Goal: Answer question/provide support: Share knowledge or assist other users

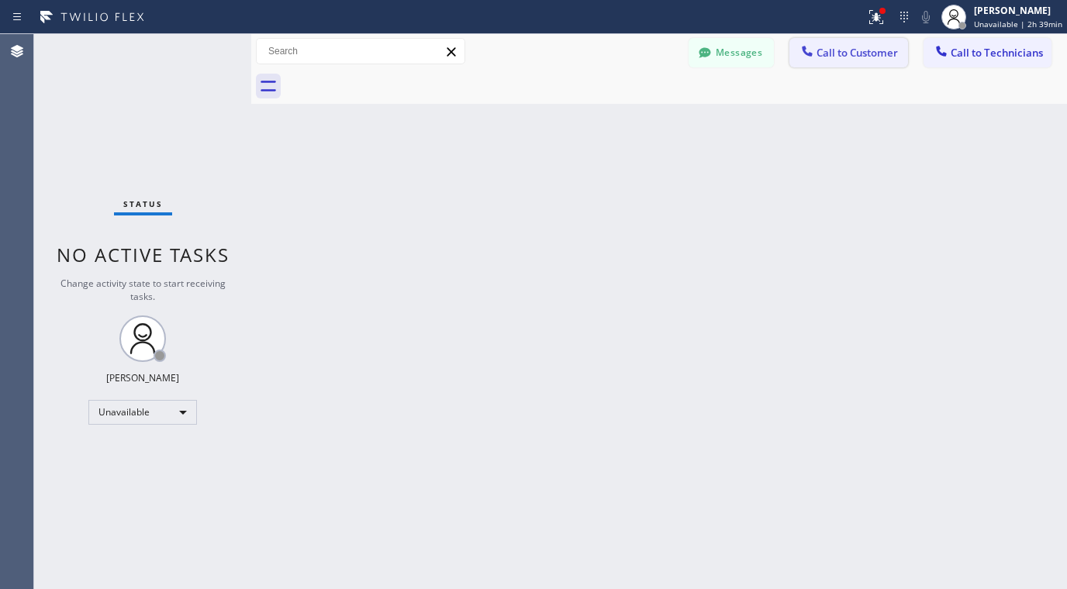
click at [824, 55] on span "Call to Customer" at bounding box center [857, 53] width 81 height 14
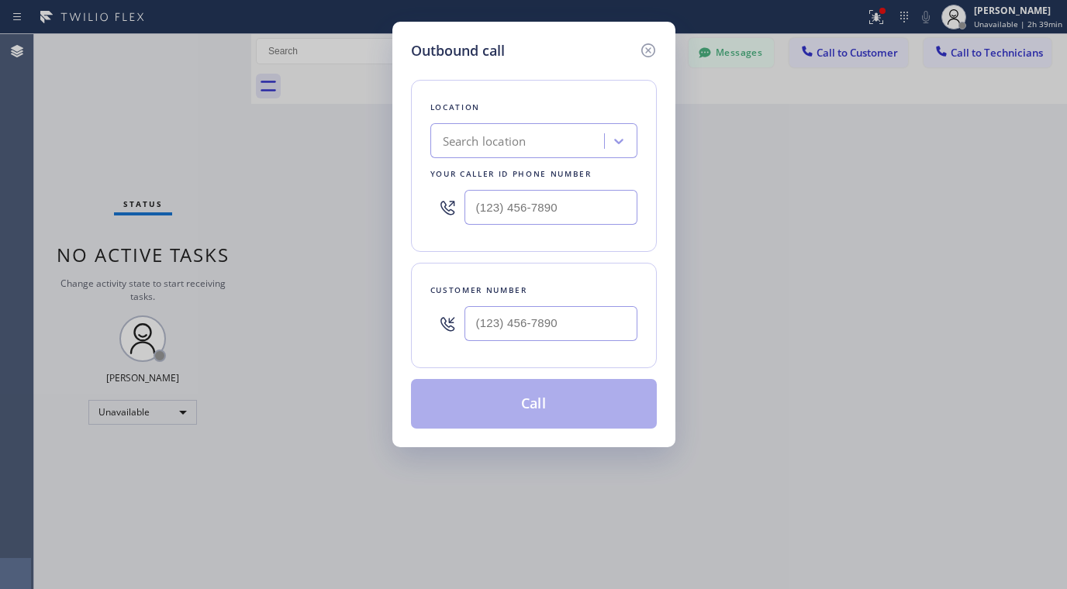
click at [543, 151] on div "Search location" at bounding box center [519, 141] width 169 height 27
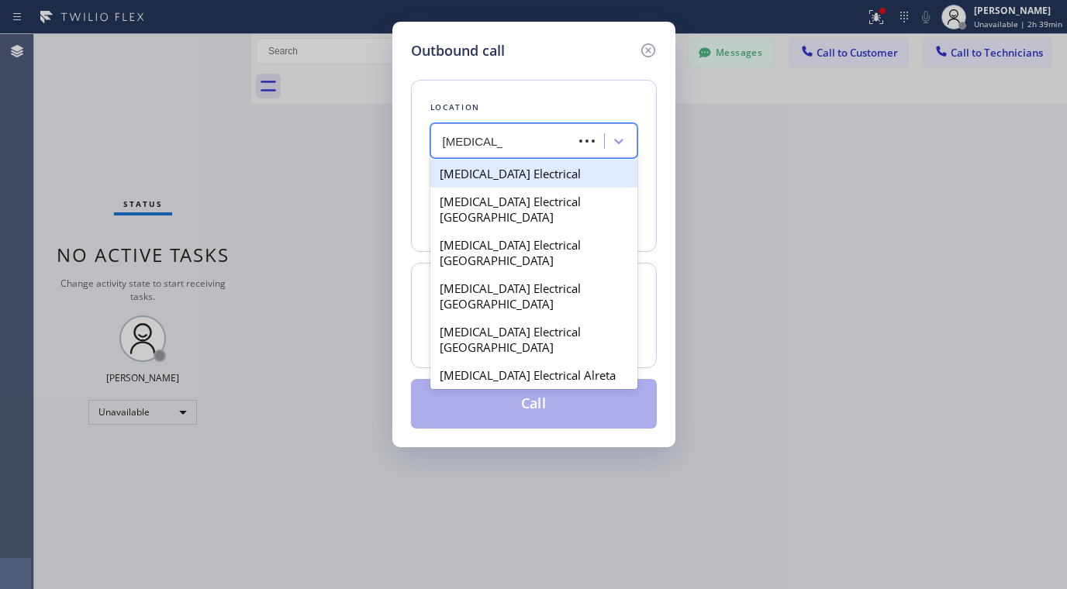
type input "[MEDICAL_DATA]"
click at [541, 178] on div "[MEDICAL_DATA] Electrical" at bounding box center [533, 174] width 207 height 28
type input "[PHONE_NUMBER]"
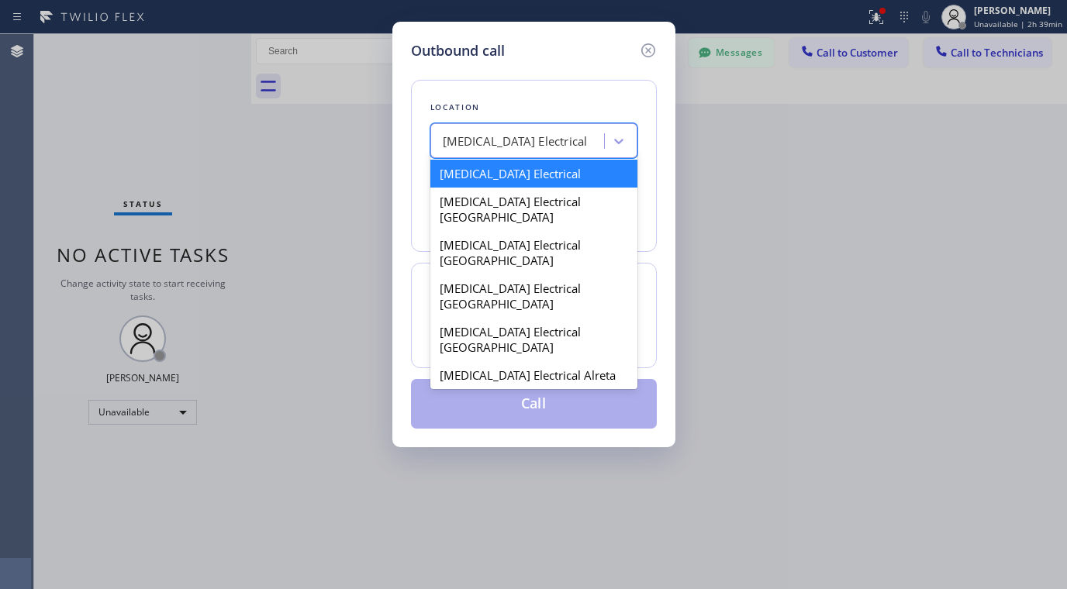
click at [583, 137] on div "[MEDICAL_DATA] Electrical" at bounding box center [519, 141] width 169 height 27
click at [574, 144] on div "[MEDICAL_DATA] Electrical" at bounding box center [519, 141] width 169 height 27
click at [574, 143] on div "[MEDICAL_DATA] Electrical" at bounding box center [519, 141] width 169 height 27
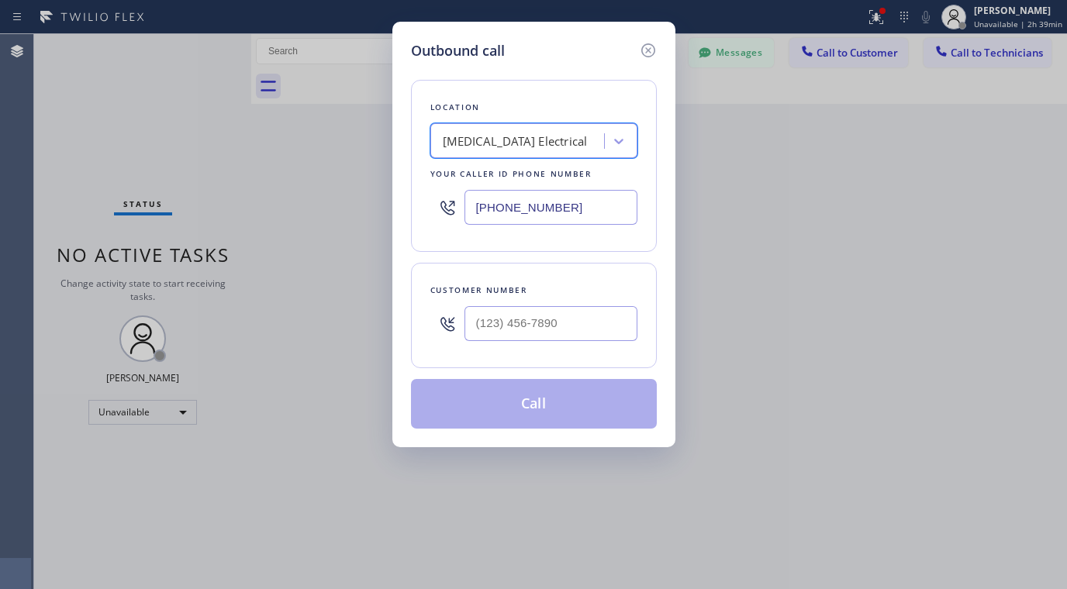
click at [574, 143] on div "[MEDICAL_DATA] Electrical" at bounding box center [519, 141] width 169 height 27
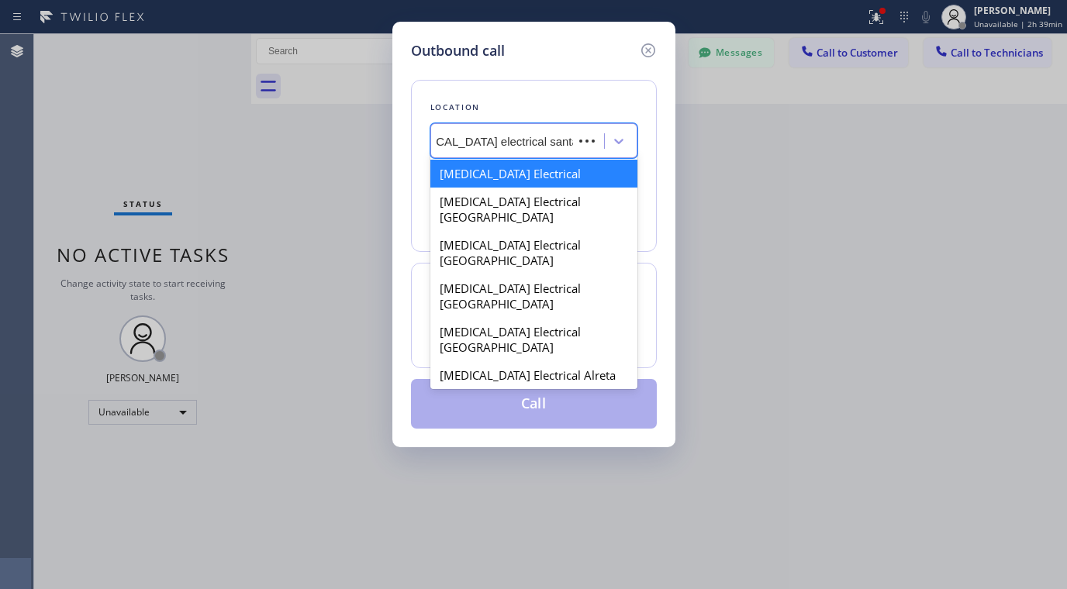
type input "[MEDICAL_DATA] electrical santa [PERSON_NAME]"
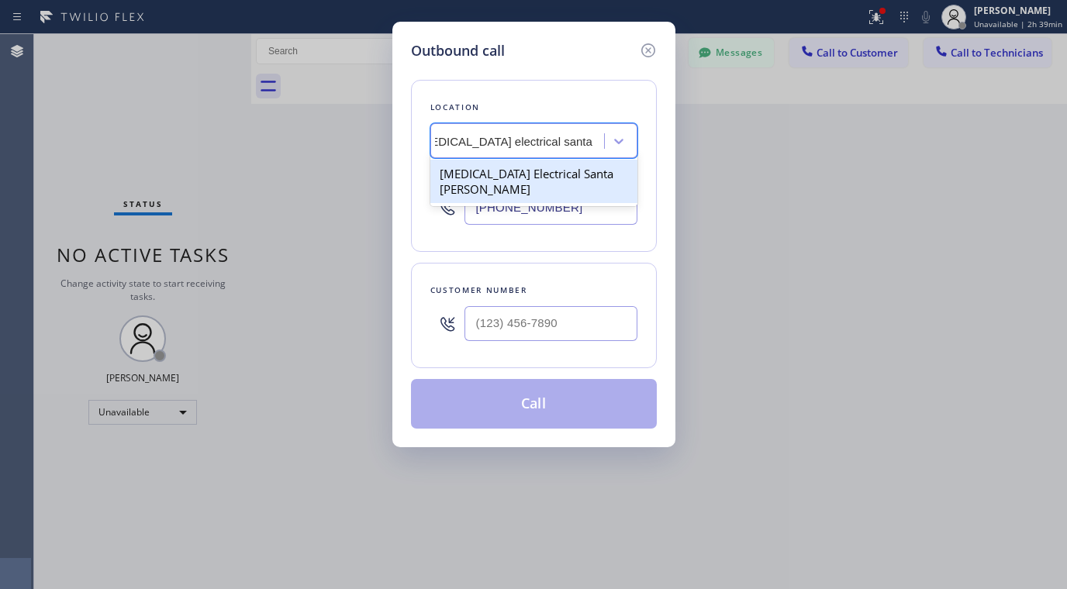
click at [561, 171] on div "[MEDICAL_DATA] Electrical Santa [PERSON_NAME]" at bounding box center [533, 181] width 207 height 43
type input "[PHONE_NUMBER]"
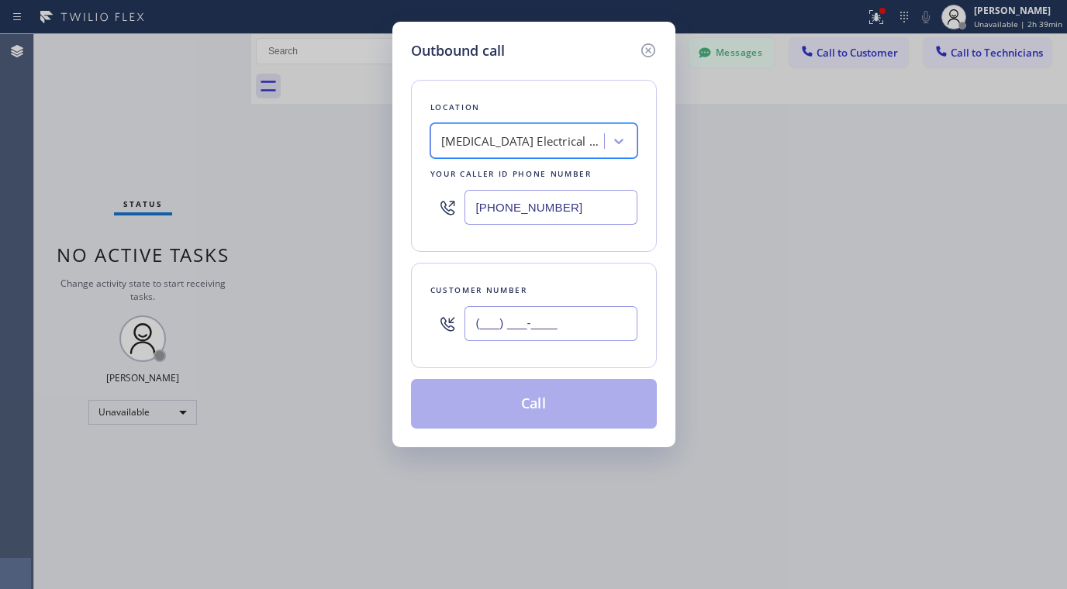
click at [541, 323] on input "(___) ___-____" at bounding box center [551, 323] width 173 height 35
paste input "805) 625-3500"
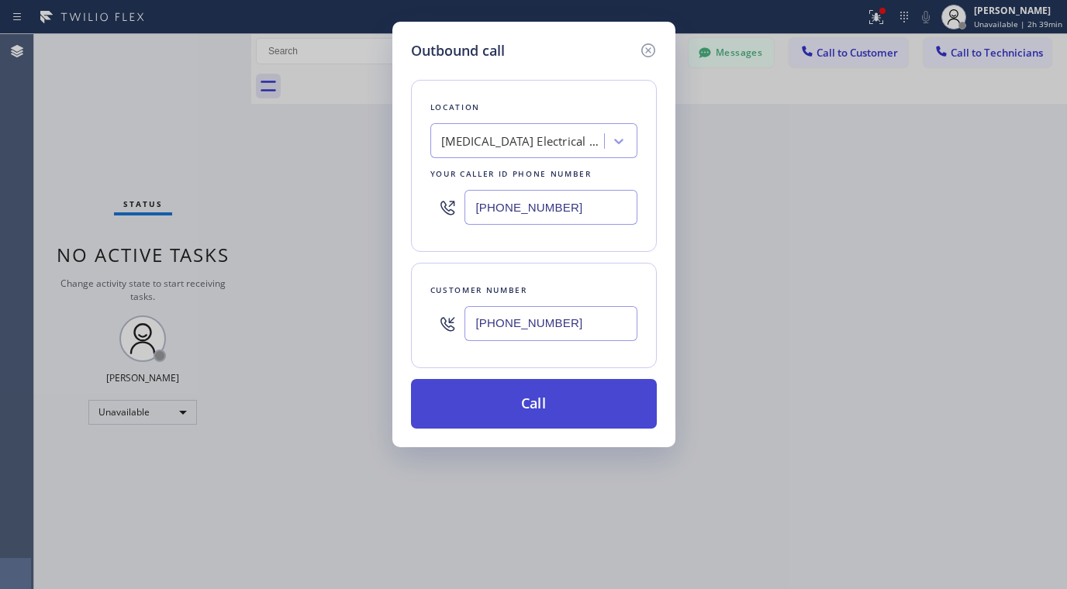
type input "[PHONE_NUMBER]"
click at [553, 405] on button "Call" at bounding box center [534, 404] width 246 height 50
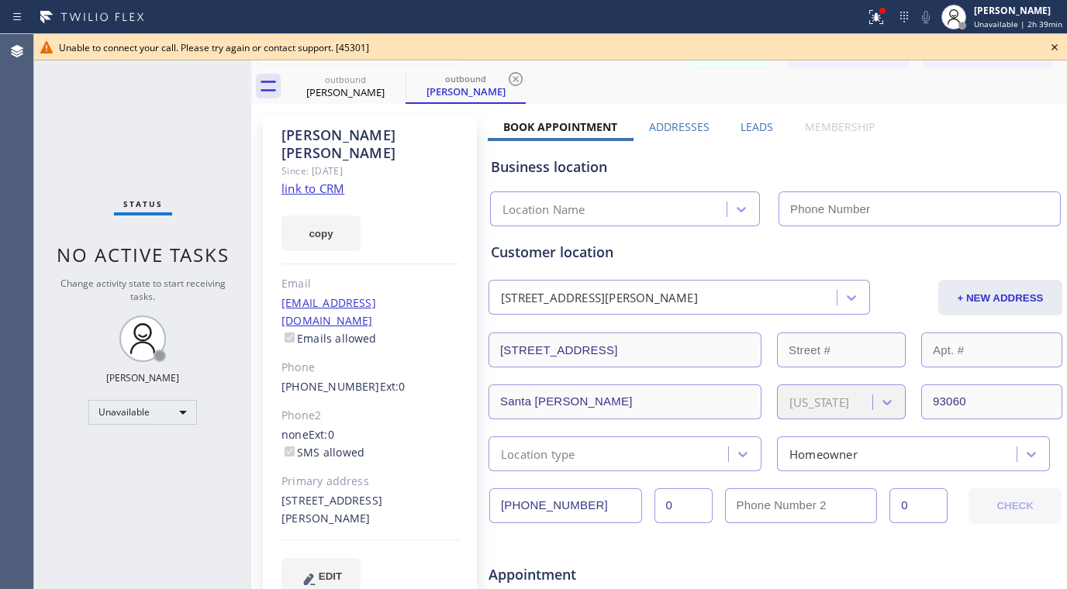
type input "[PHONE_NUMBER]"
click at [1056, 47] on icon at bounding box center [1055, 47] width 19 height 19
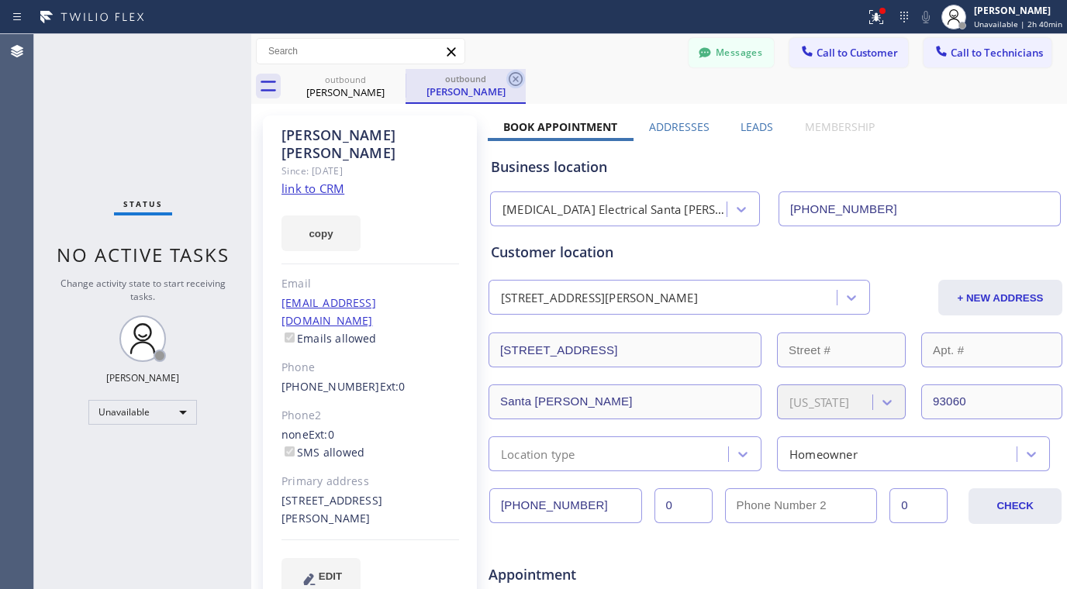
click at [514, 74] on icon at bounding box center [515, 79] width 19 height 19
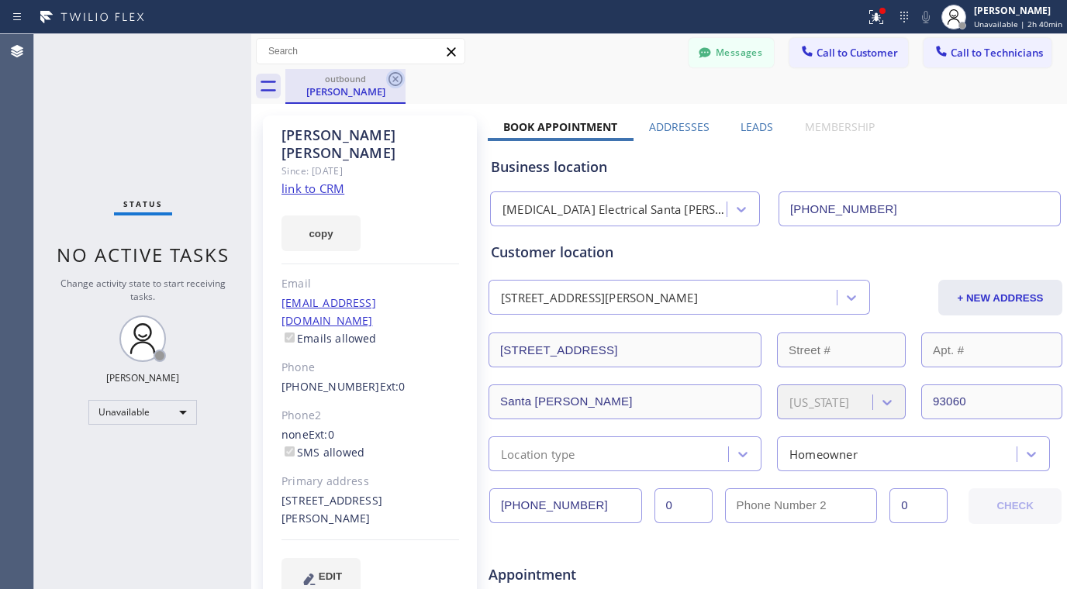
click at [399, 79] on icon at bounding box center [395, 79] width 19 height 19
